Goal: Navigation & Orientation: Find specific page/section

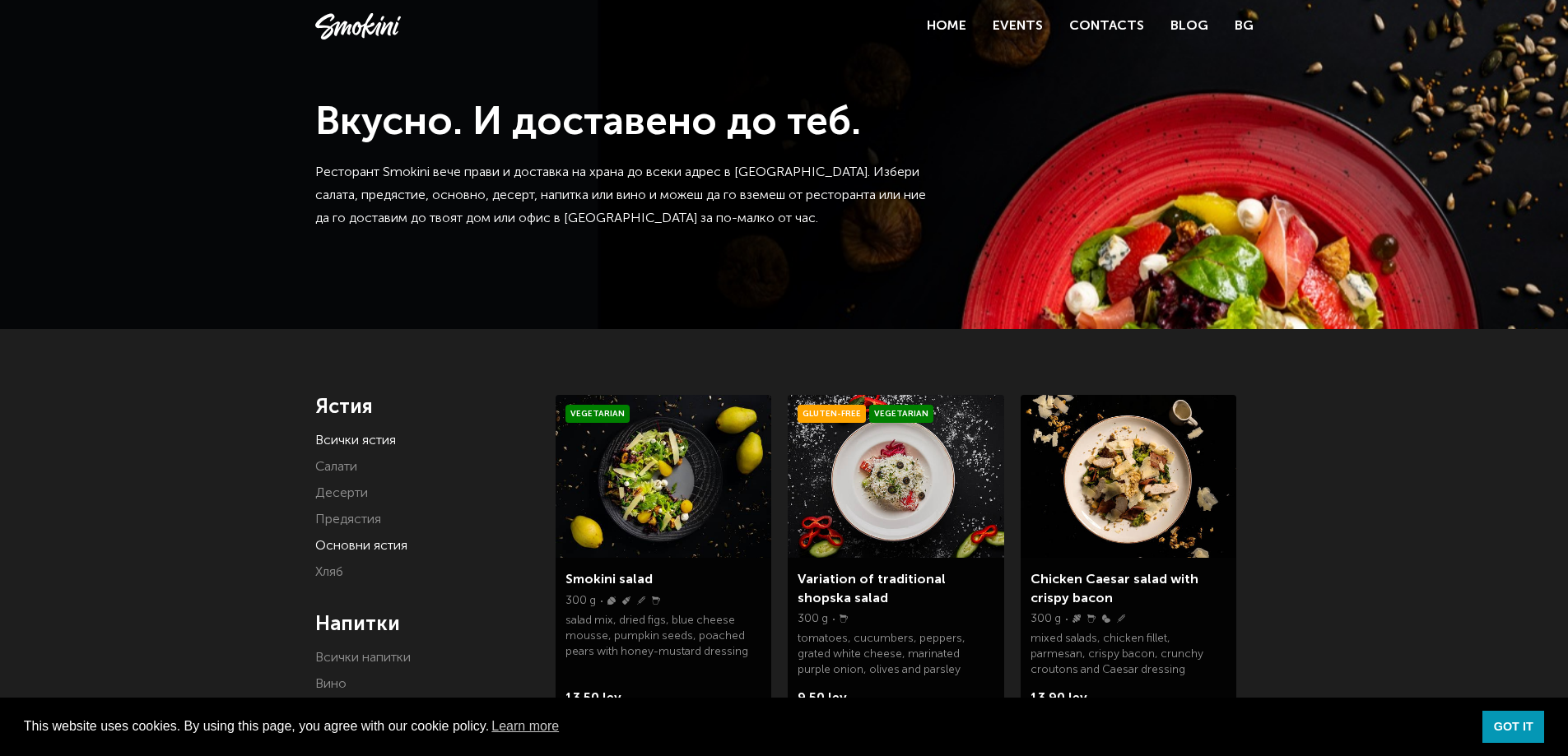
click at [339, 540] on link "Основни ястия" at bounding box center [361, 547] width 92 height 13
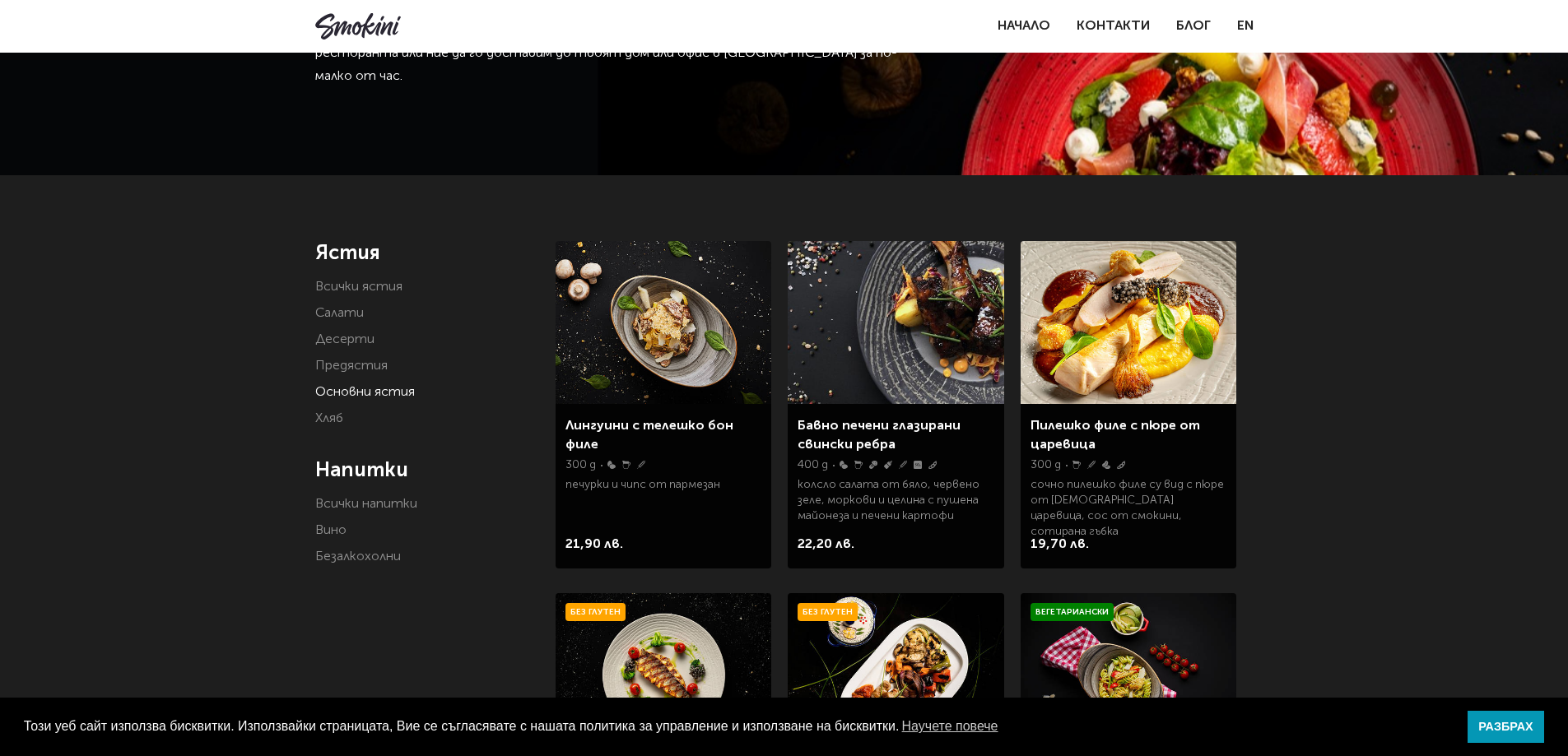
scroll to position [164, 0]
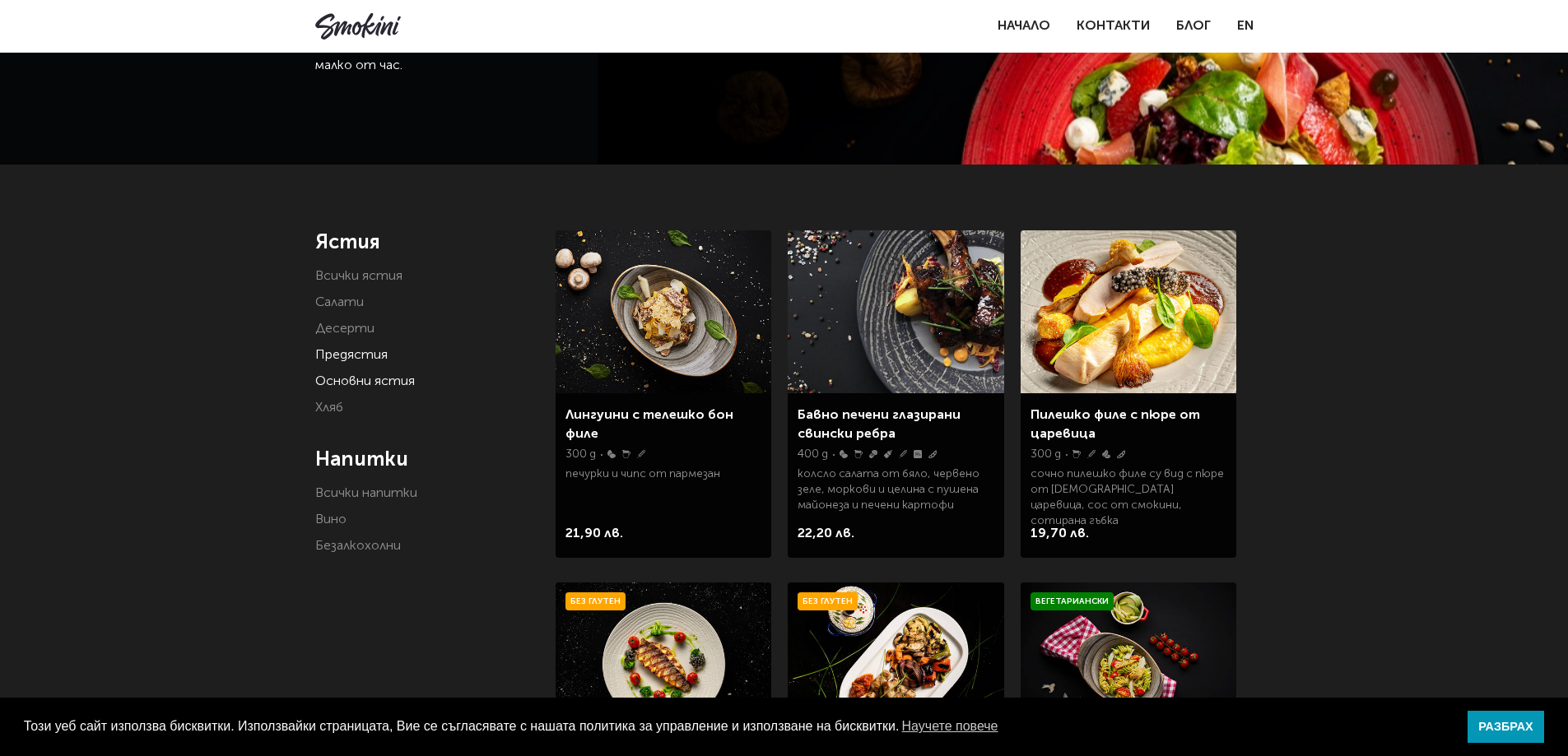
click at [341, 356] on link "Предястия" at bounding box center [351, 356] width 72 height 13
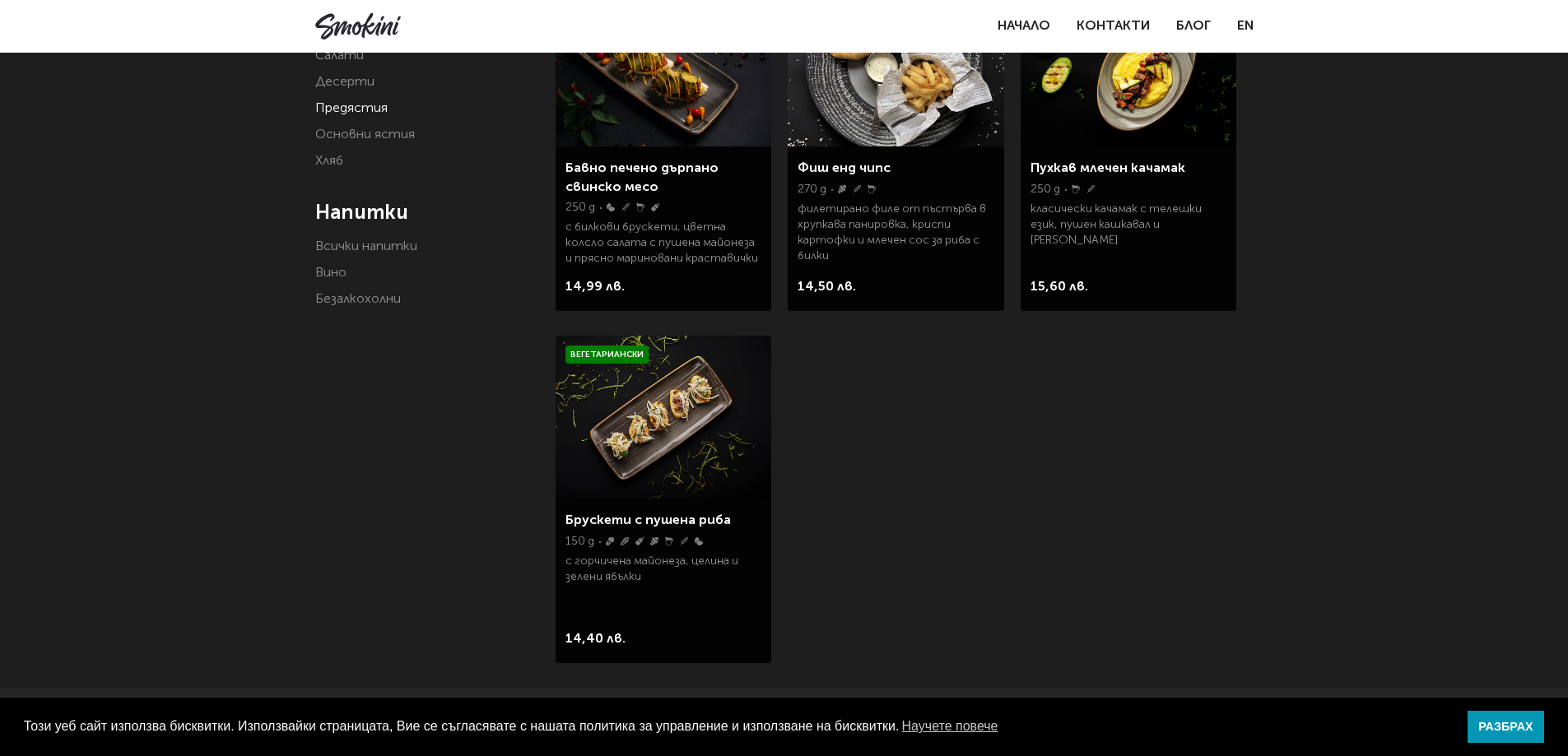
scroll to position [247, 0]
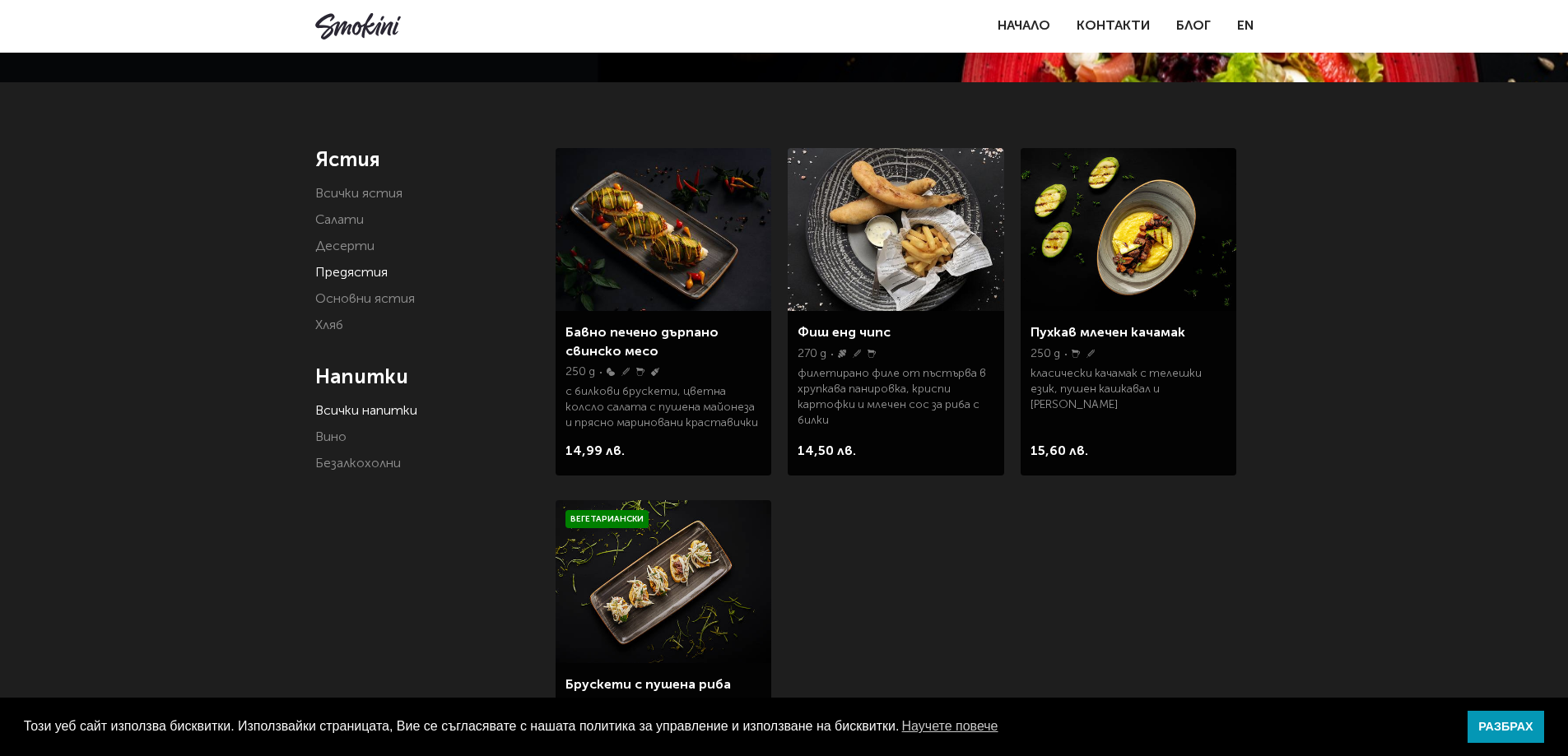
click at [344, 410] on link "Всички напитки" at bounding box center [366, 411] width 102 height 13
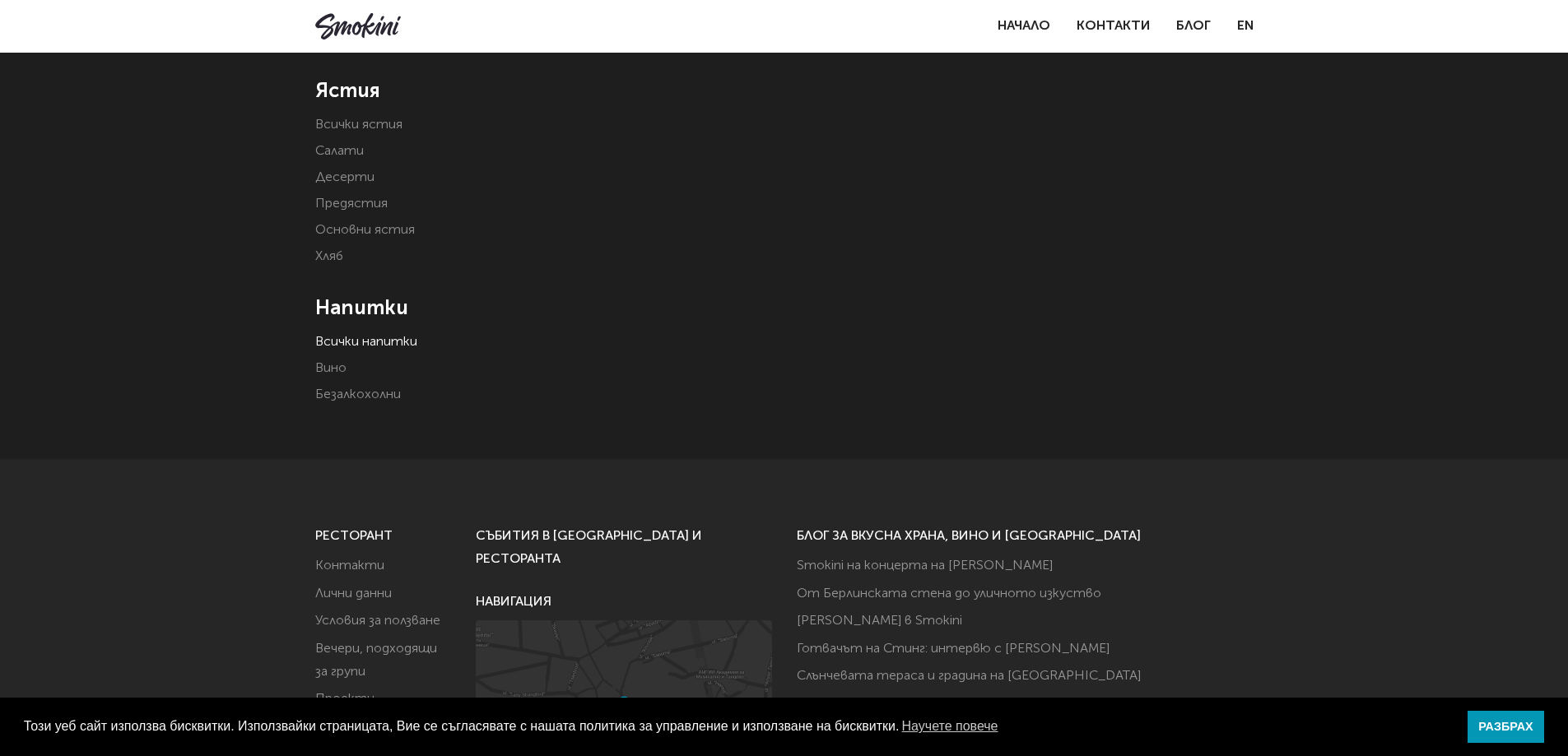
scroll to position [164, 0]
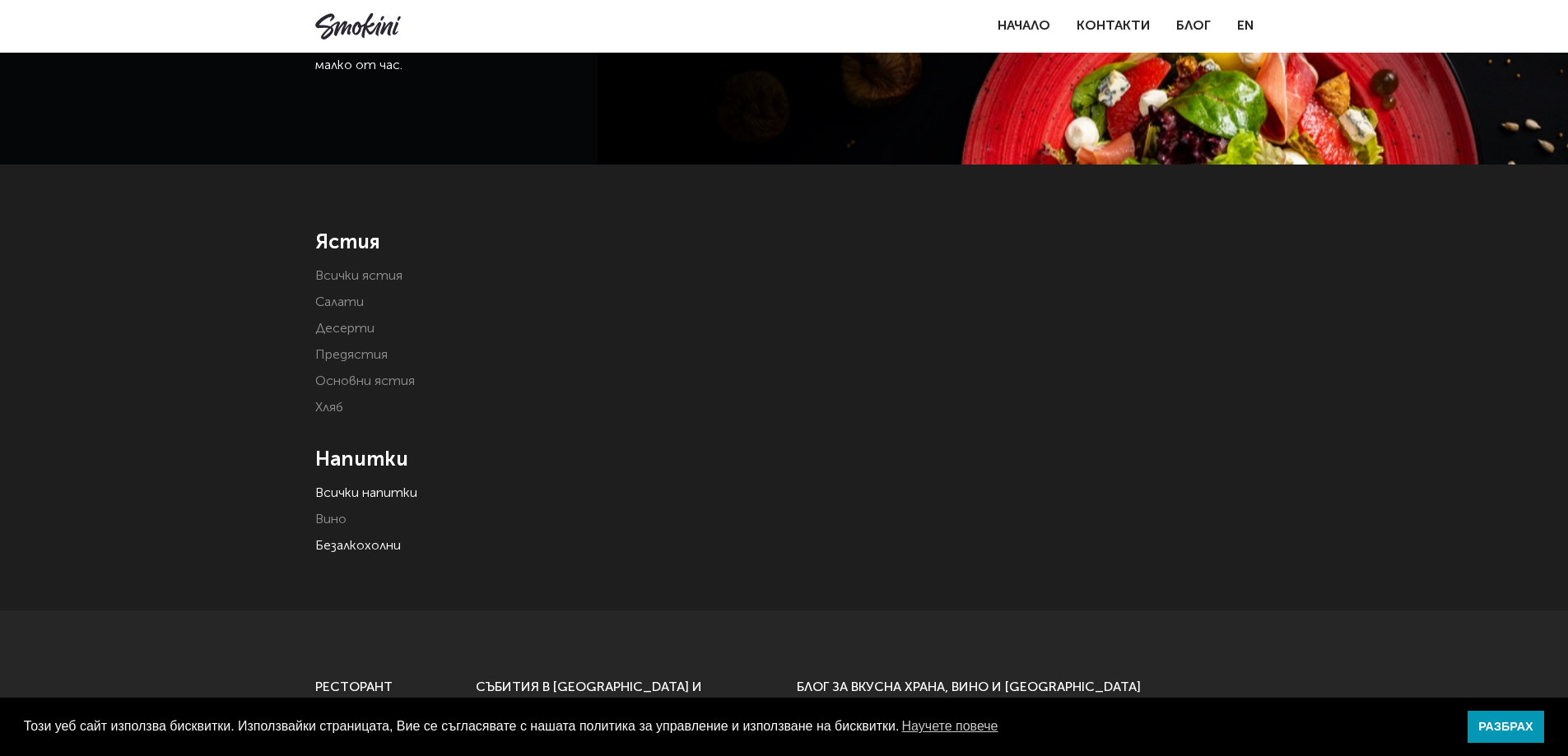
click at [361, 540] on link "Безалкохолни" at bounding box center [357, 547] width 86 height 13
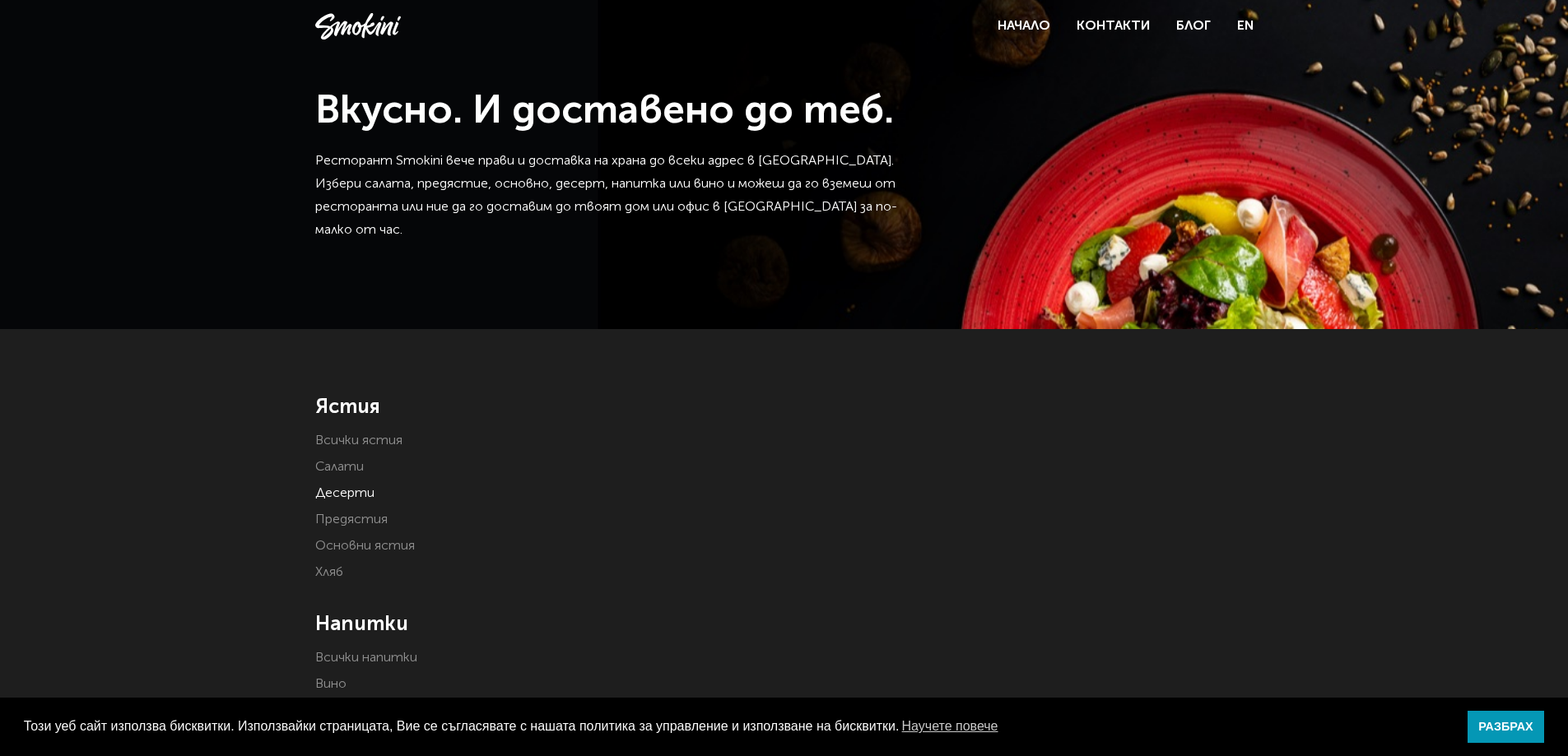
click at [344, 494] on link "Десерти" at bounding box center [344, 493] width 59 height 13
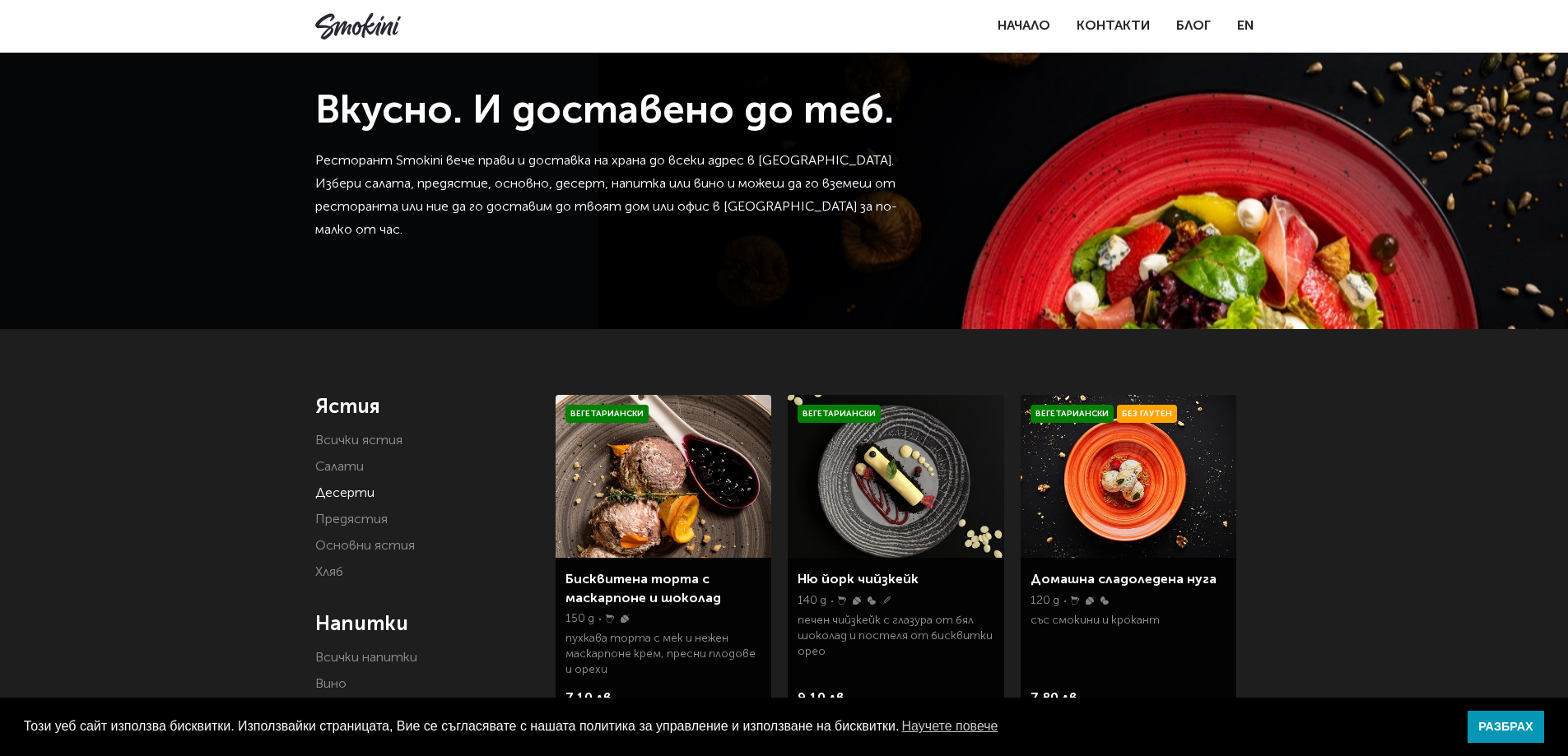
scroll to position [164, 0]
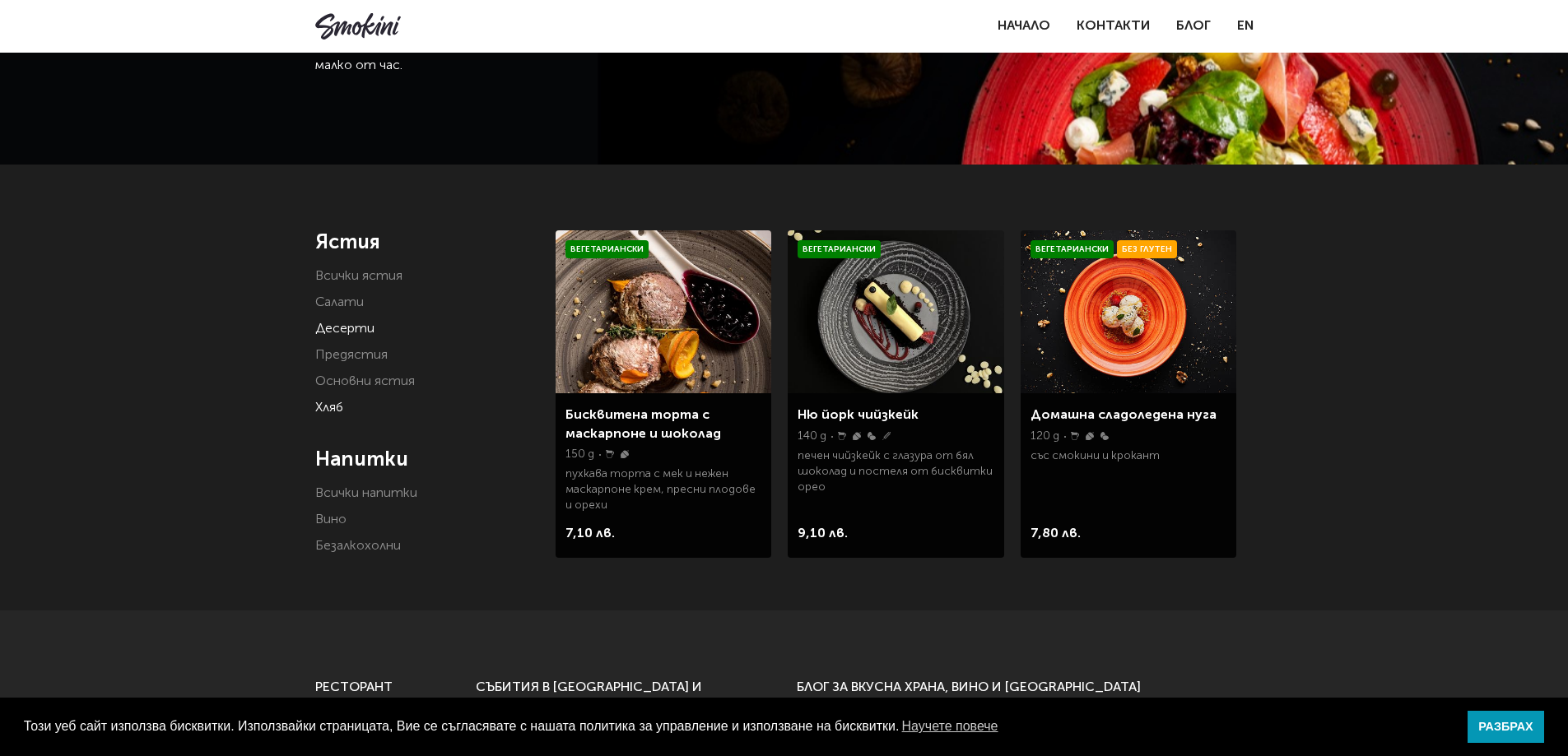
click at [323, 409] on link "Хляб" at bounding box center [329, 408] width 28 height 13
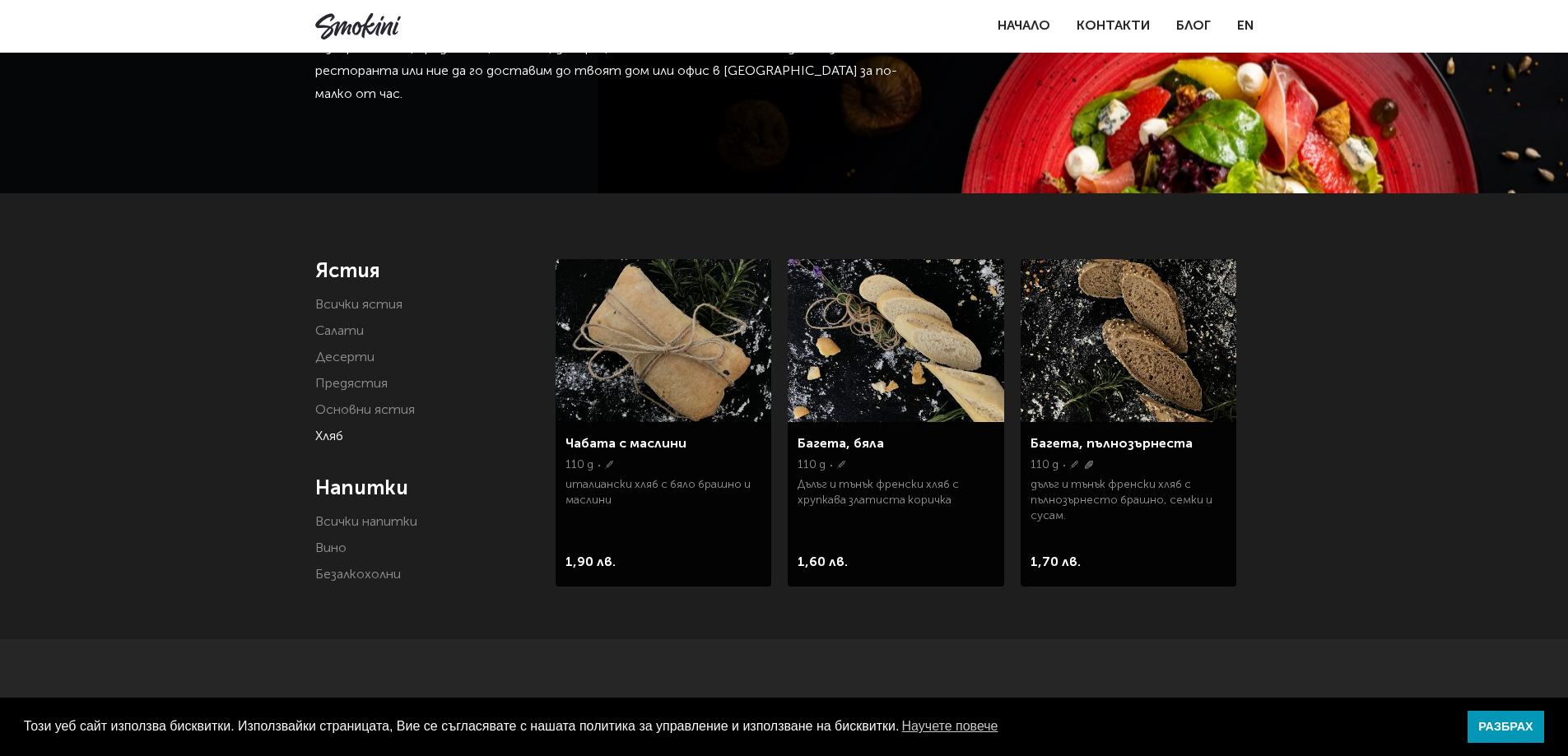
scroll to position [164, 0]
